Goal: Task Accomplishment & Management: Manage account settings

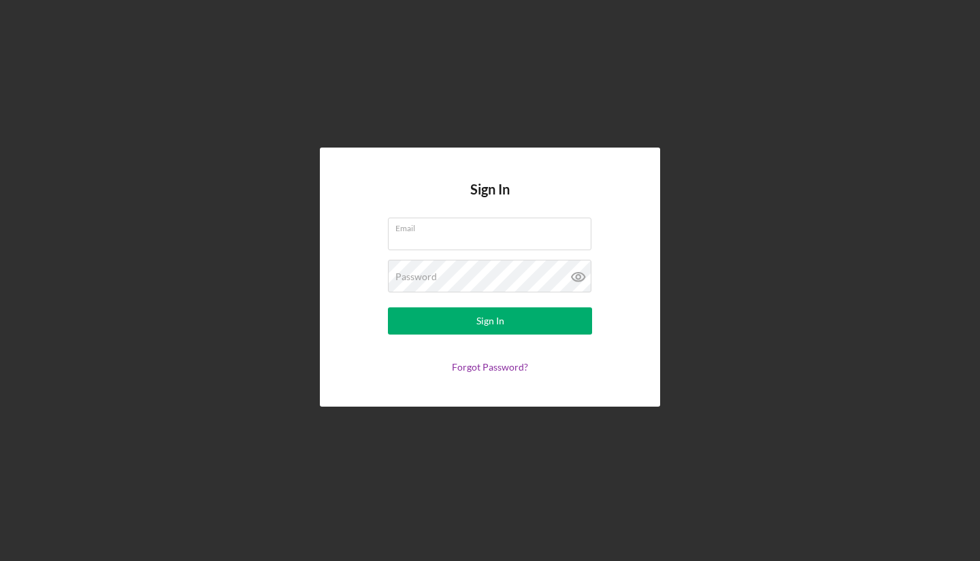
click at [460, 238] on input "Email" at bounding box center [489, 234] width 203 height 33
type input "[EMAIL_ADDRESS][DOMAIN_NAME]"
click at [487, 328] on div "Sign In" at bounding box center [490, 320] width 28 height 27
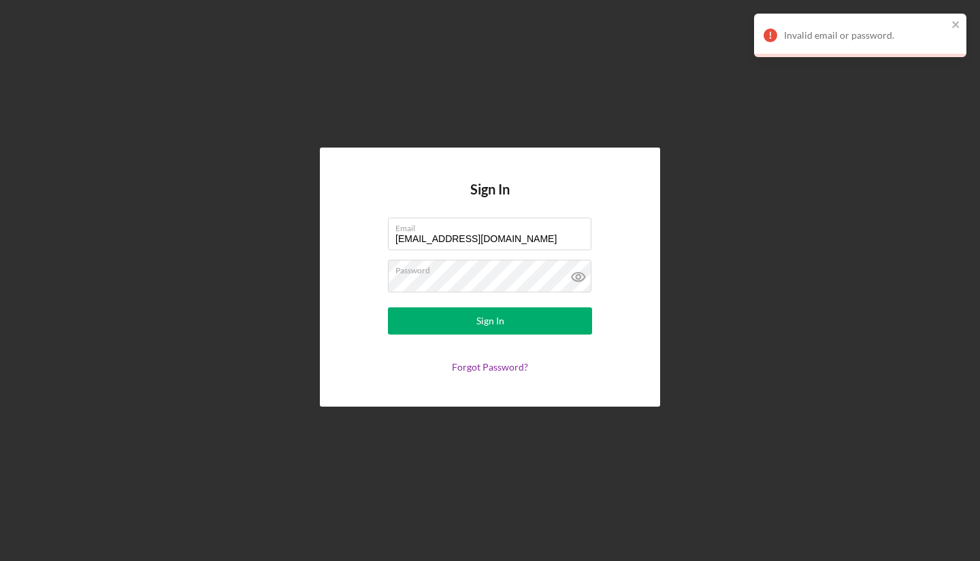
click at [491, 319] on div "Sign In" at bounding box center [490, 320] width 28 height 27
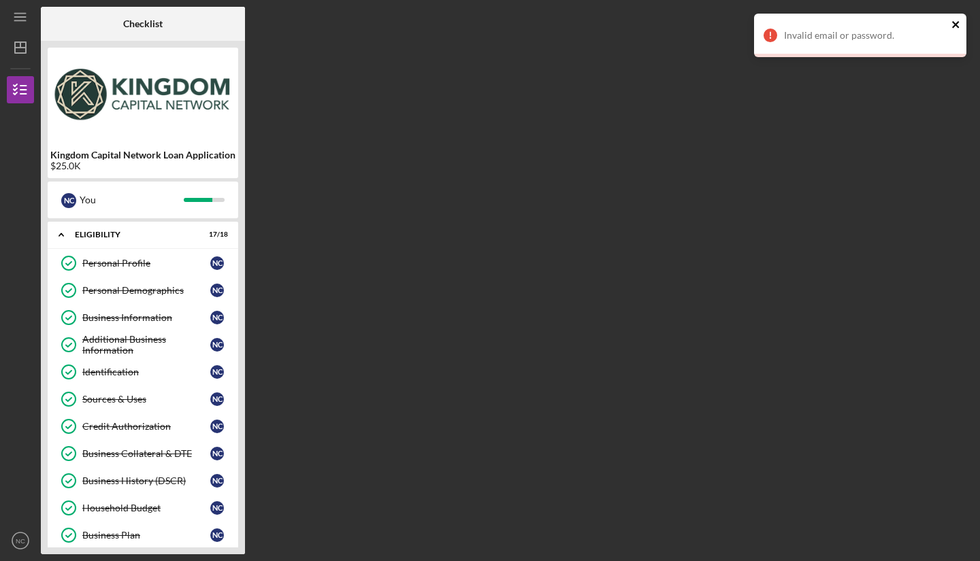
click at [956, 24] on icon "close" at bounding box center [955, 24] width 7 height 7
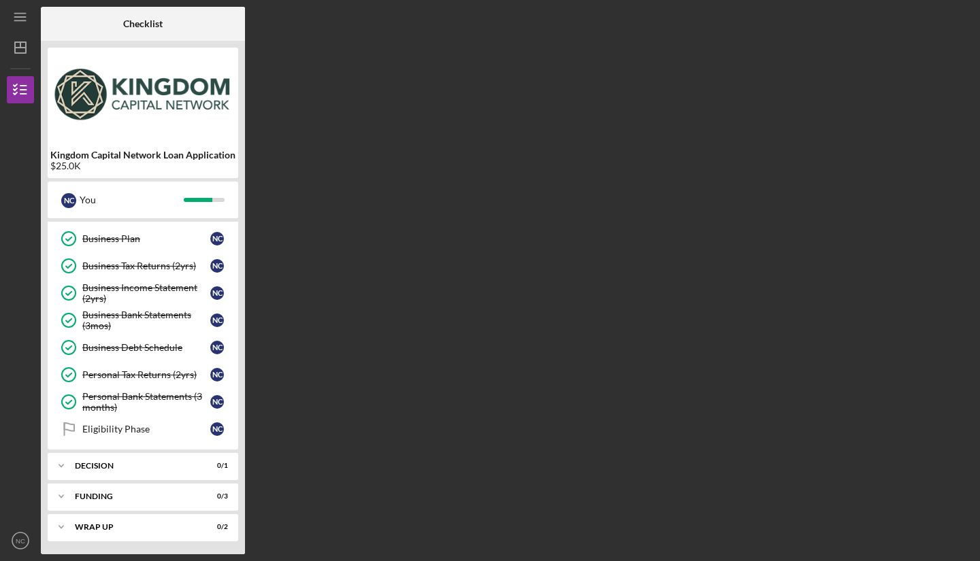
scroll to position [297, 0]
